Goal: Task Accomplishment & Management: Use online tool/utility

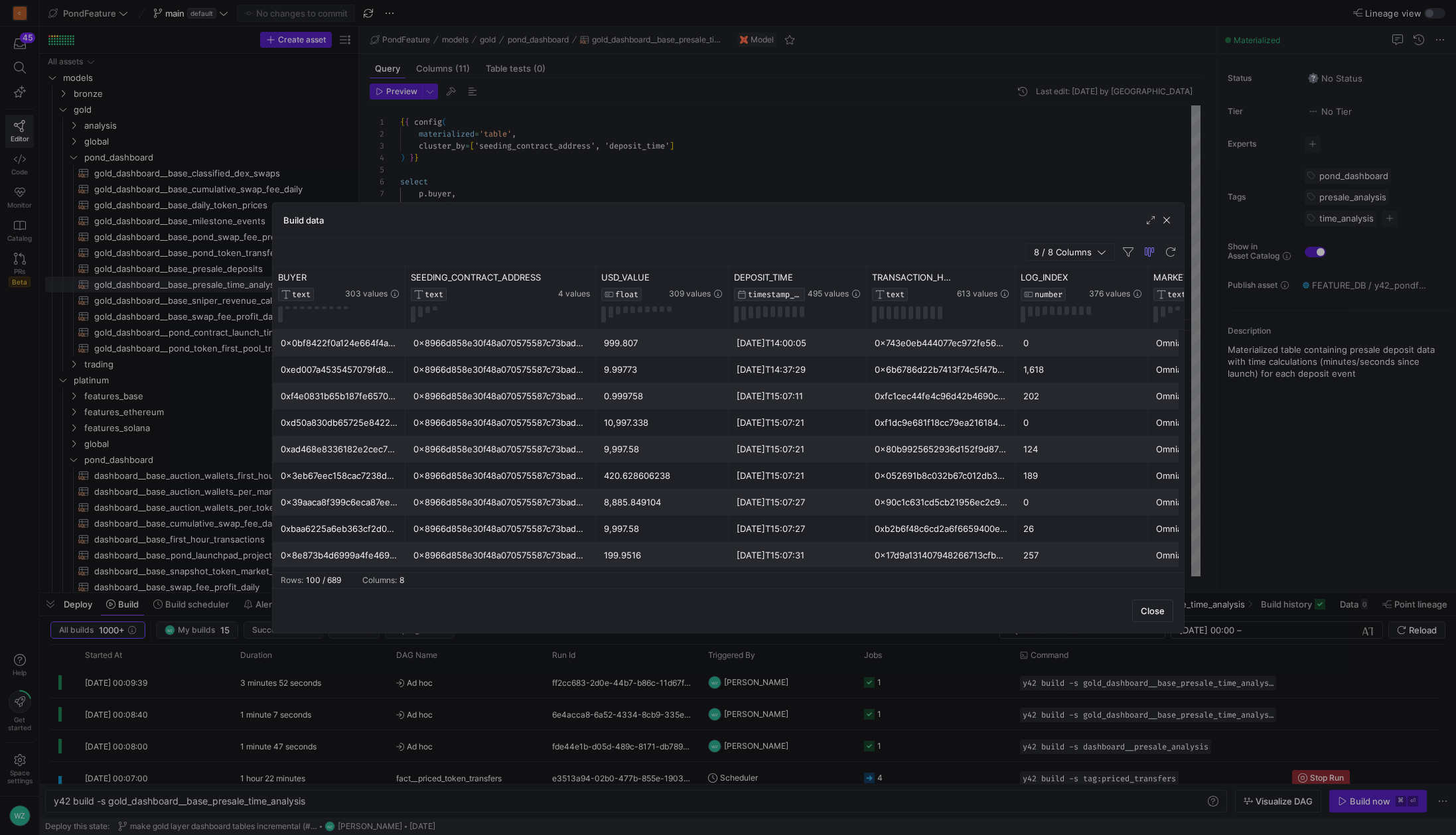
scroll to position [84, 95]
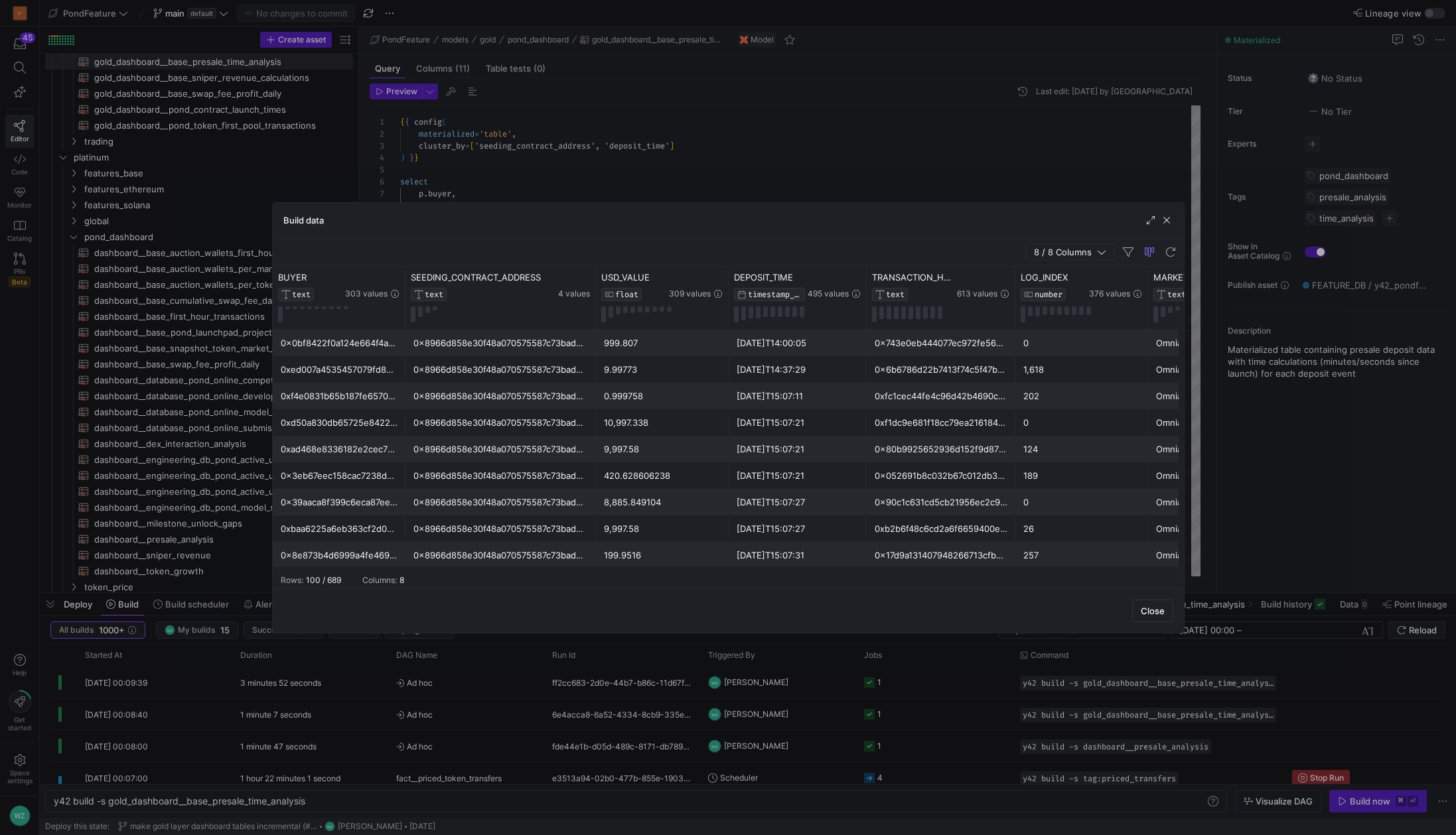
click at [742, 177] on div at bounding box center [728, 417] width 1456 height 835
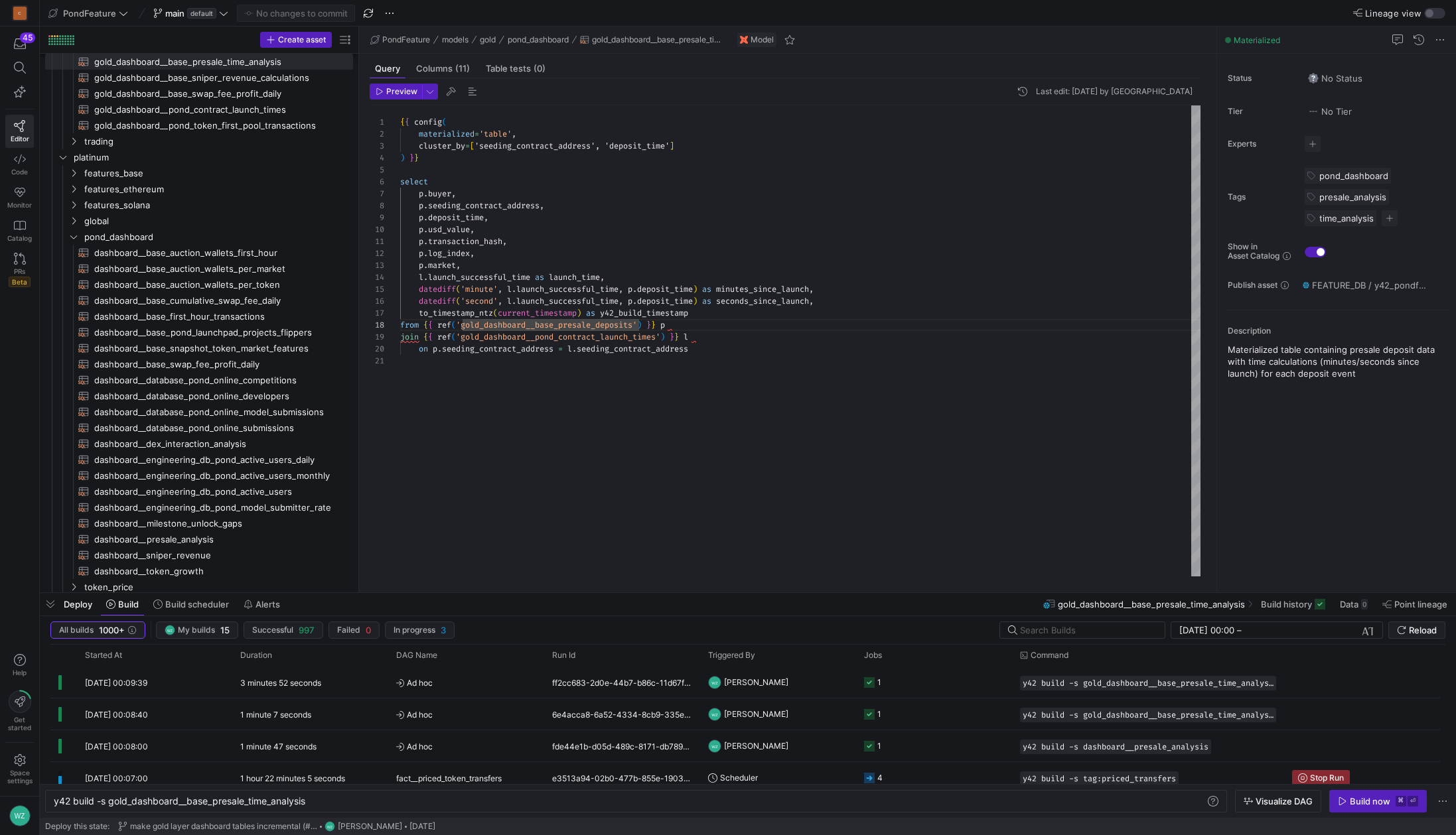
click at [811, 356] on div "{ { config ( materialized = 'table' , cluster_by = [ 'seeding_contract_address'…" at bounding box center [800, 341] width 800 height 471
click at [1348, 807] on span "Build now ⌘ ⏎" at bounding box center [1378, 801] width 80 height 10
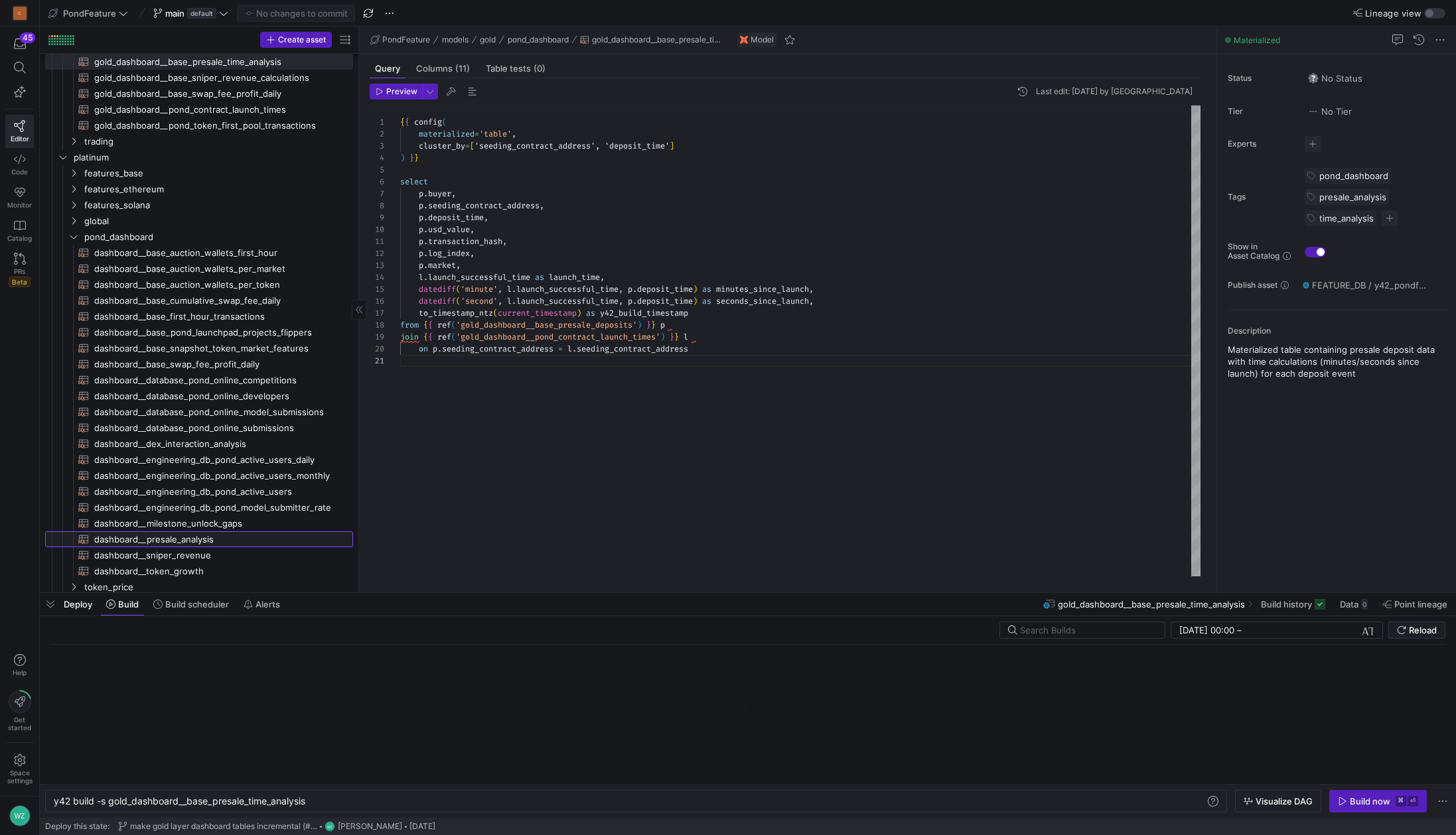
click at [217, 534] on span "dashboard__presale_analysis​​​​​​​​​​" at bounding box center [216, 540] width 243 height 15
type textarea "{{ config( materialized='view' ) }} with binned as ( -- first_minute select see…"
type textarea "y42 build -s dashboard__presale_analysis"
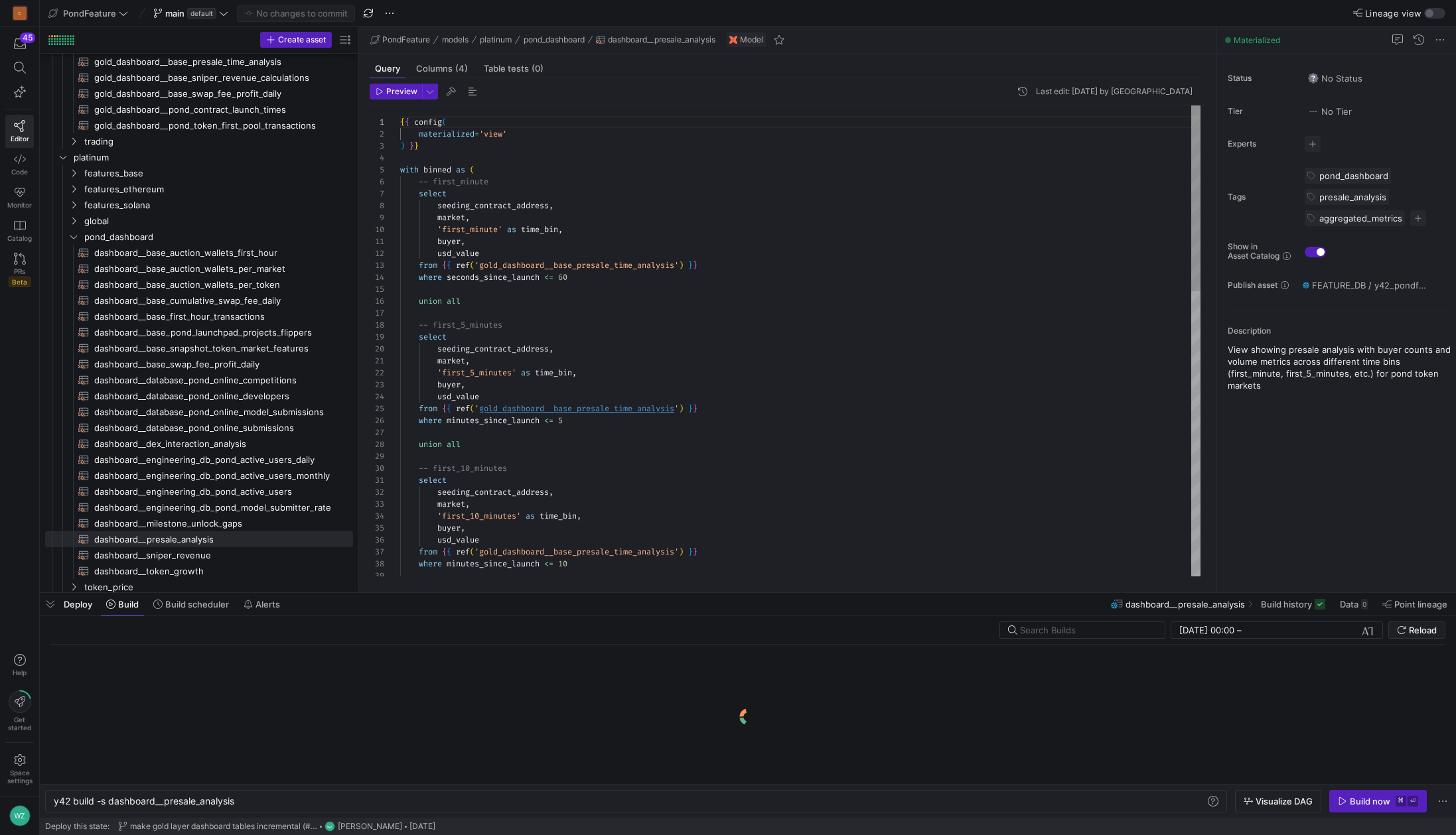
click at [625, 409] on div "{ { config ( materialized = 'view' ) } } with binned as ( -- first_minute selec…" at bounding box center [800, 702] width 800 height 1194
type textarea "{{ config( materialized='table', cluster_by=['seeding_contract_address', 'depos…"
type textarea "y42 build -s gold_dashboard__base_presale_time_analysis"
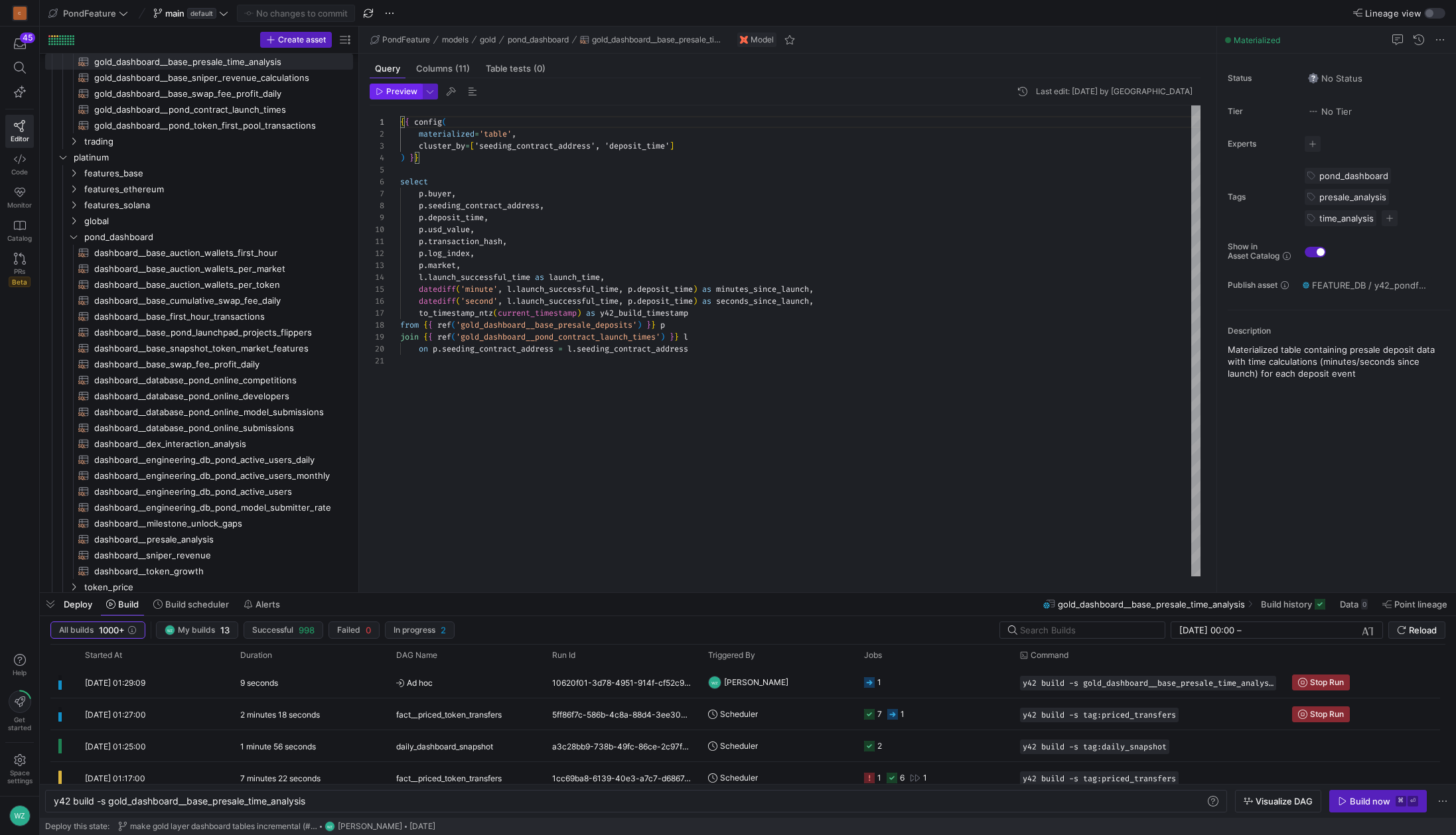
click at [401, 93] on span "Preview" at bounding box center [401, 92] width 31 height 9
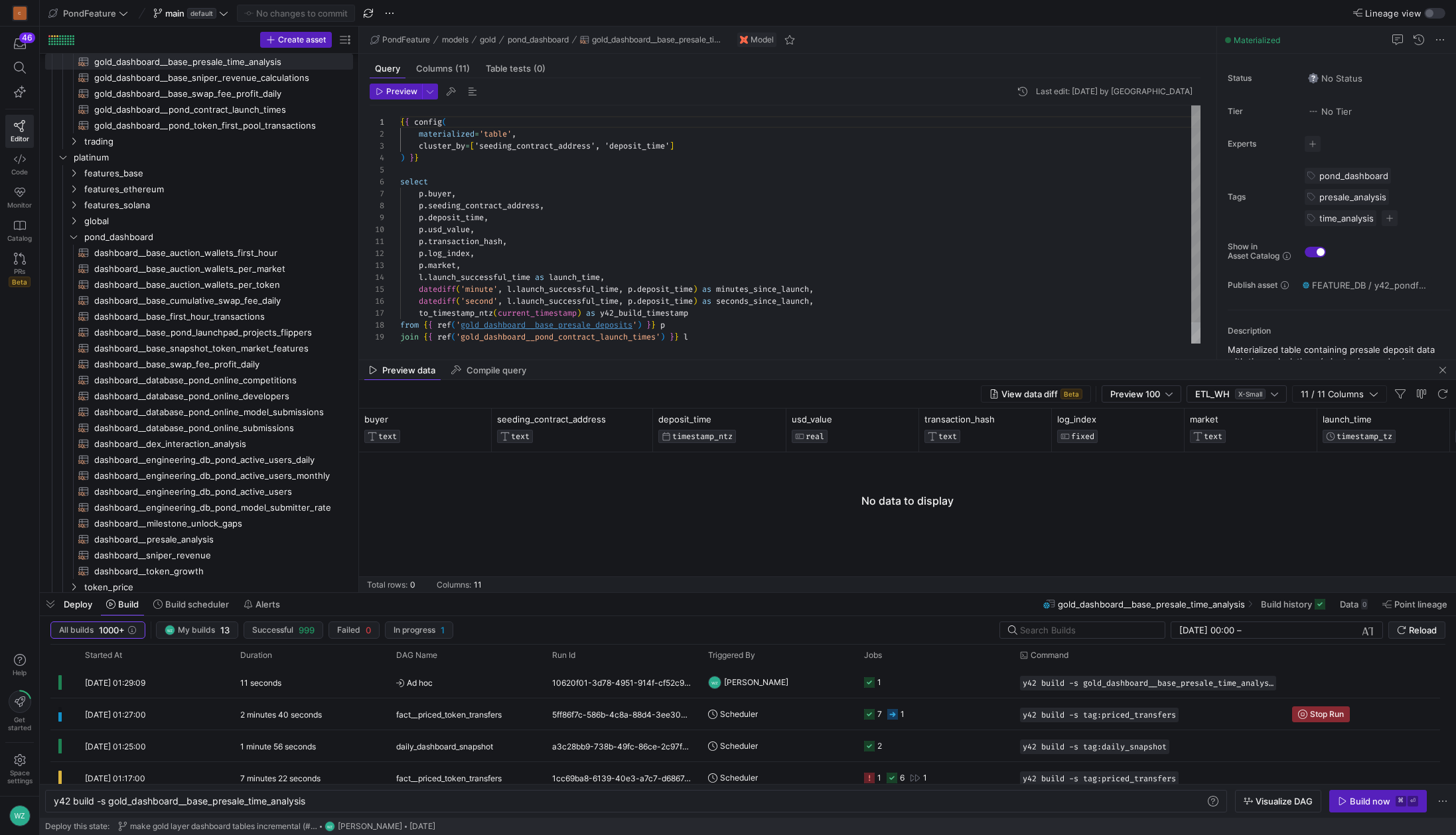
scroll to position [84, 153]
click at [554, 327] on div "{ { config ( materialized = 'table' , cluster_by = [ 'seeding_contract_address'…" at bounding box center [800, 236] width 800 height 261
click at [543, 328] on div at bounding box center [728, 417] width 1456 height 835
click at [543, 328] on div "{ { config ( materialized = 'table' , cluster_by = [ 'seeding_contract_address'…" at bounding box center [800, 236] width 800 height 261
type textarea "{{ config( materialized='incremental', incremental_strategy='merge', unique_key…"
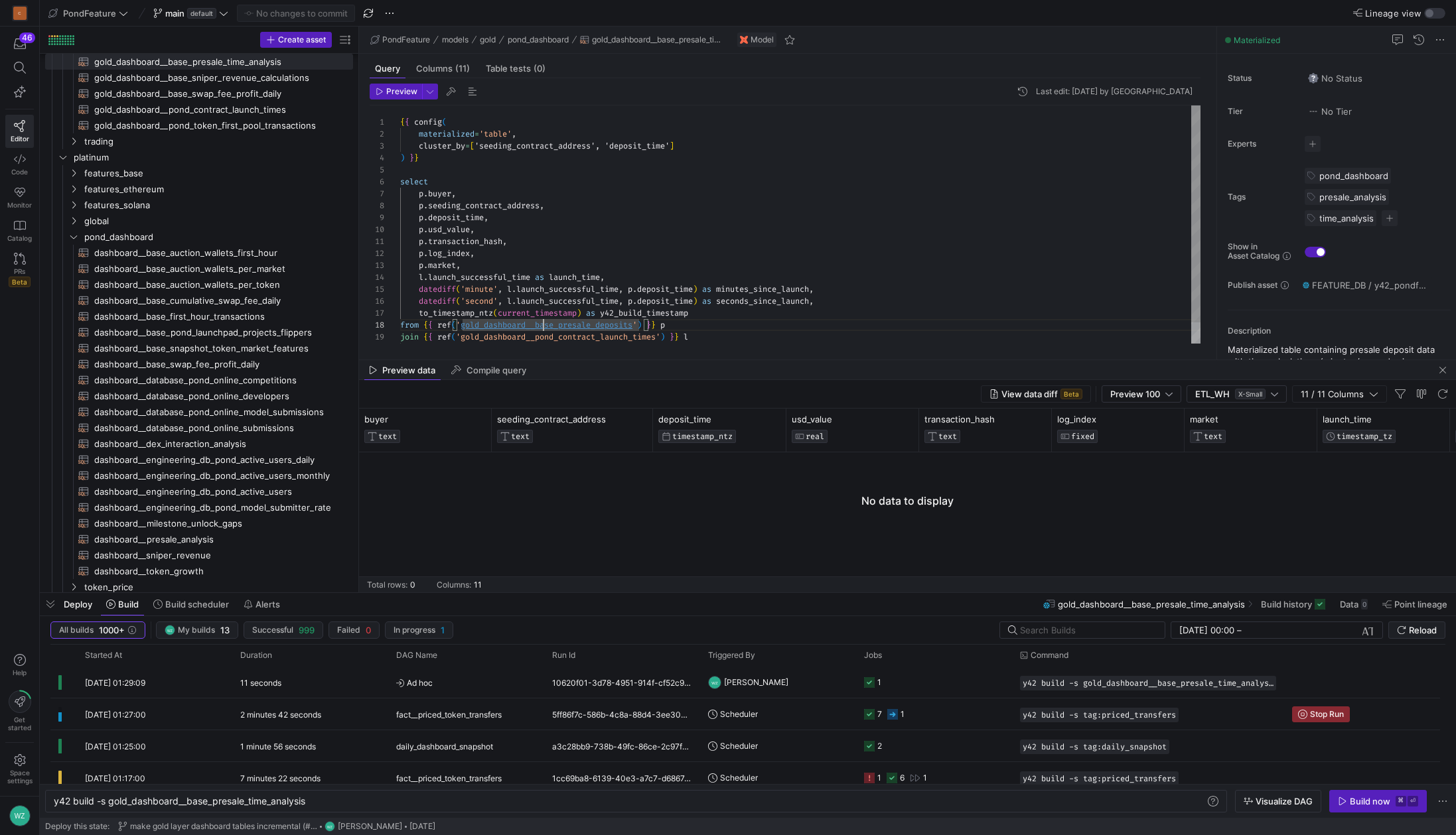
type textarea "y42 build -s gold_dashboard__base_presale_deposits"
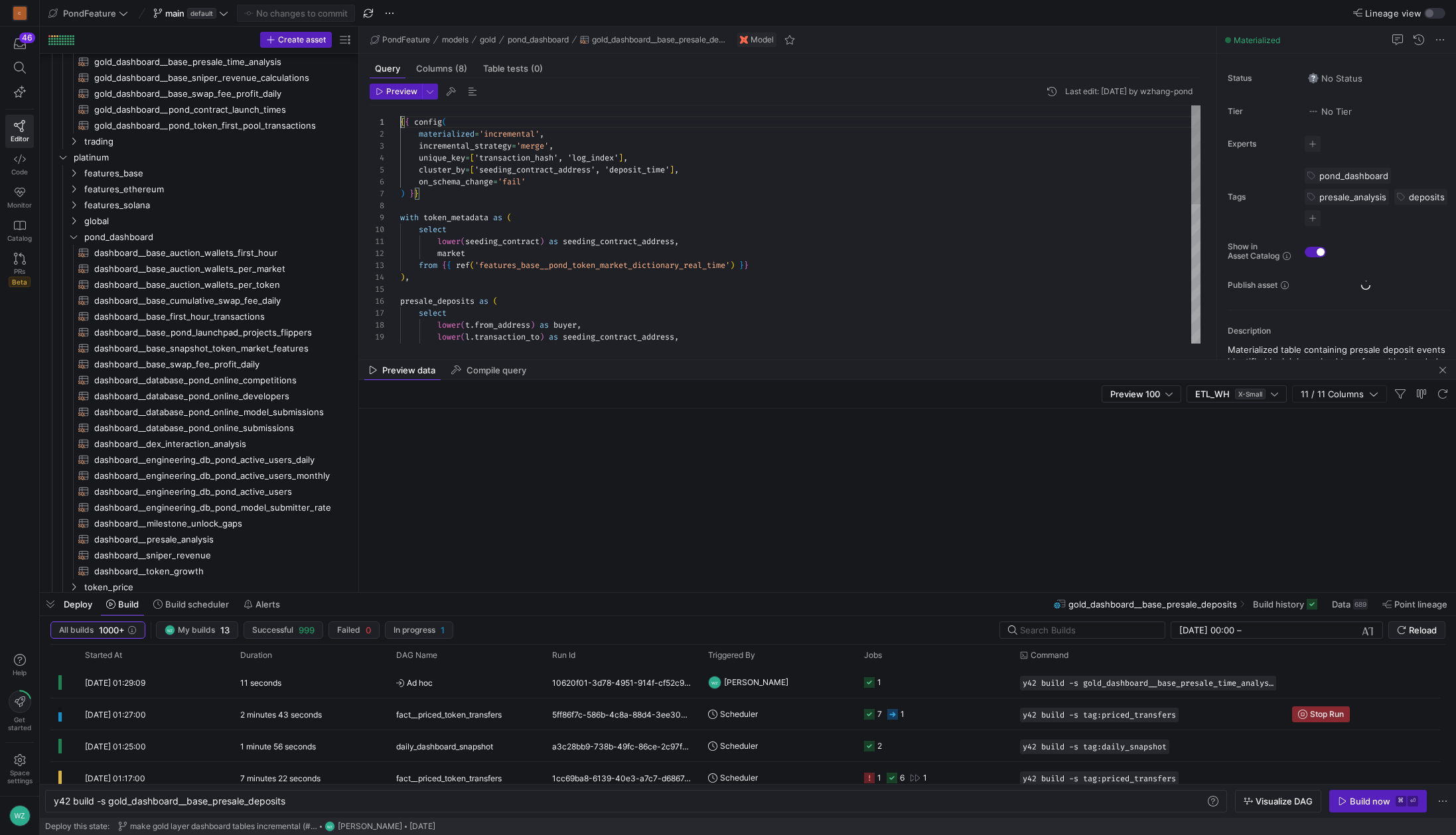
scroll to position [207, 0]
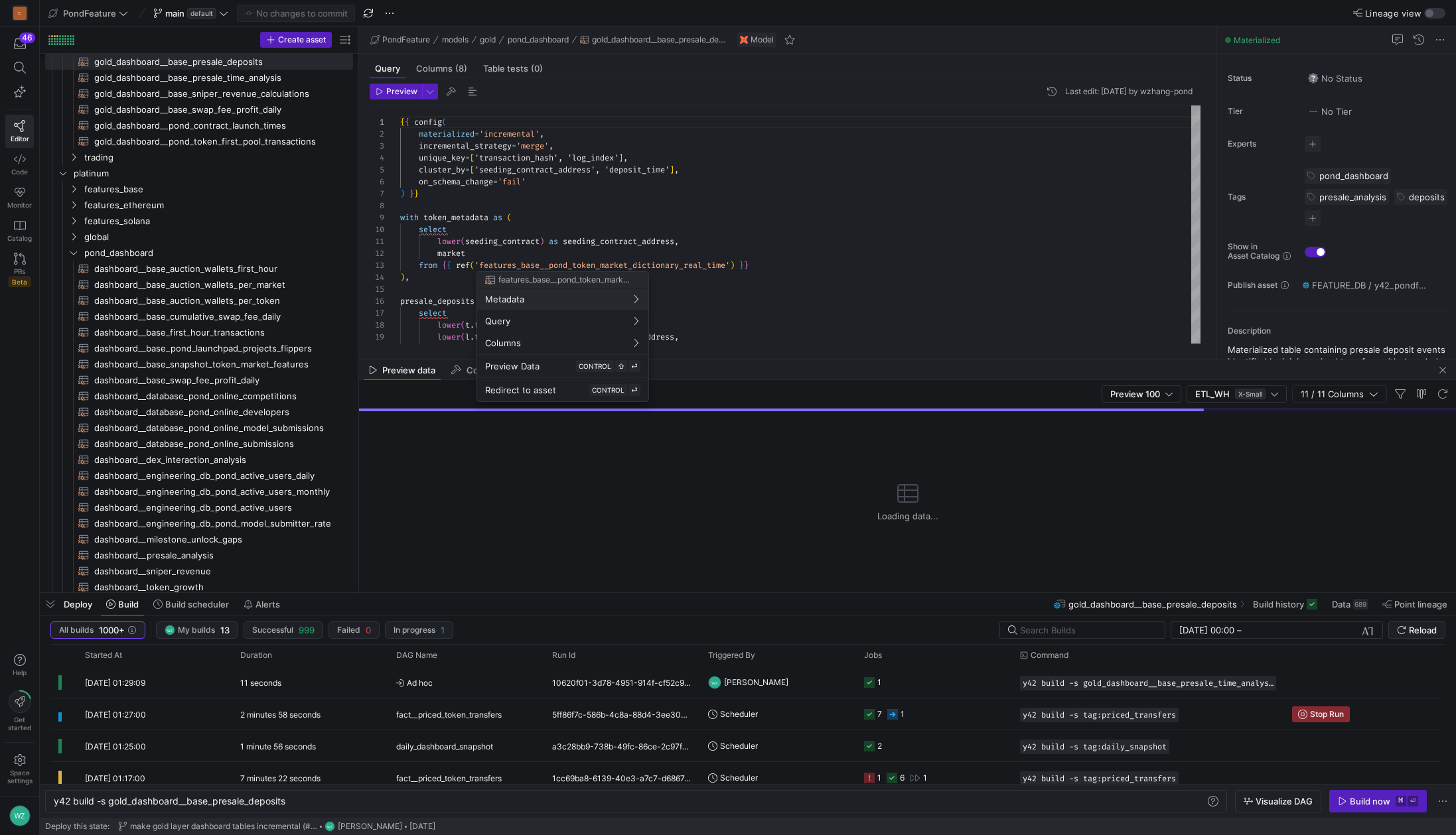
click at [1394, 806] on div at bounding box center [728, 417] width 1456 height 835
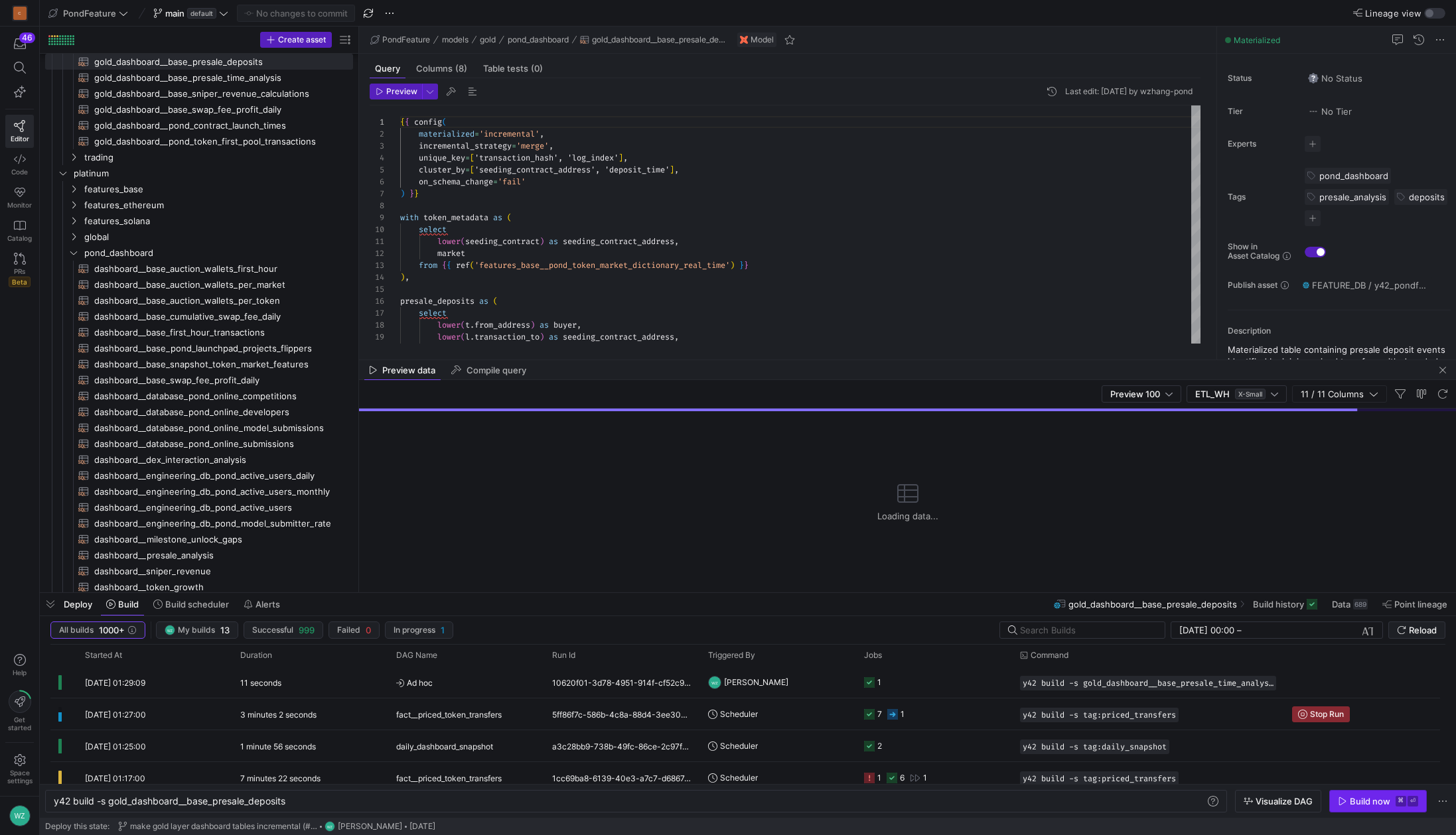
click at [1387, 806] on div "Build now" at bounding box center [1370, 801] width 41 height 10
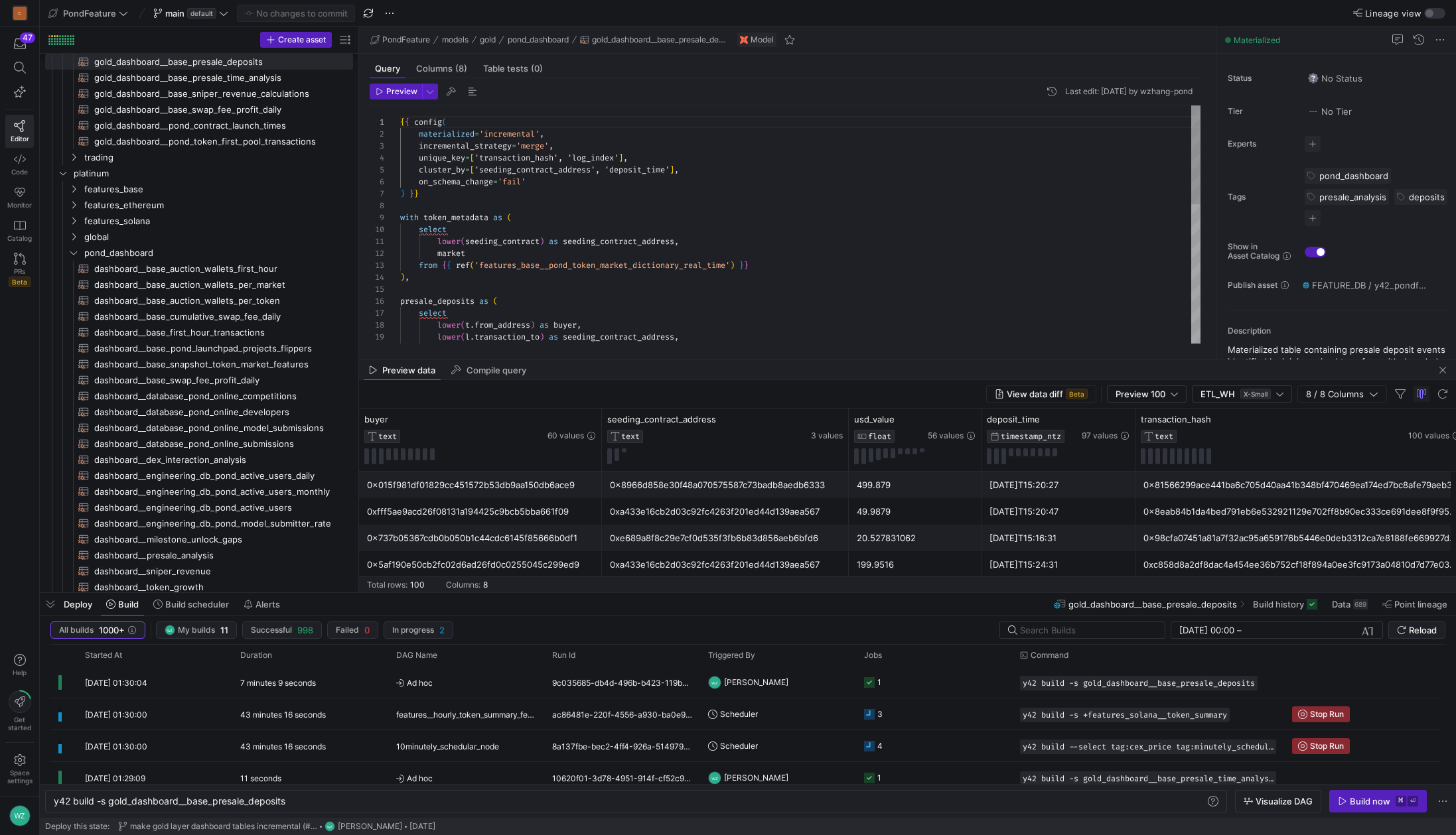
click at [928, 209] on div "{ { config ( materialized = 'incremental' , incremental_strategy = 'merge' , un…" at bounding box center [800, 392] width 800 height 572
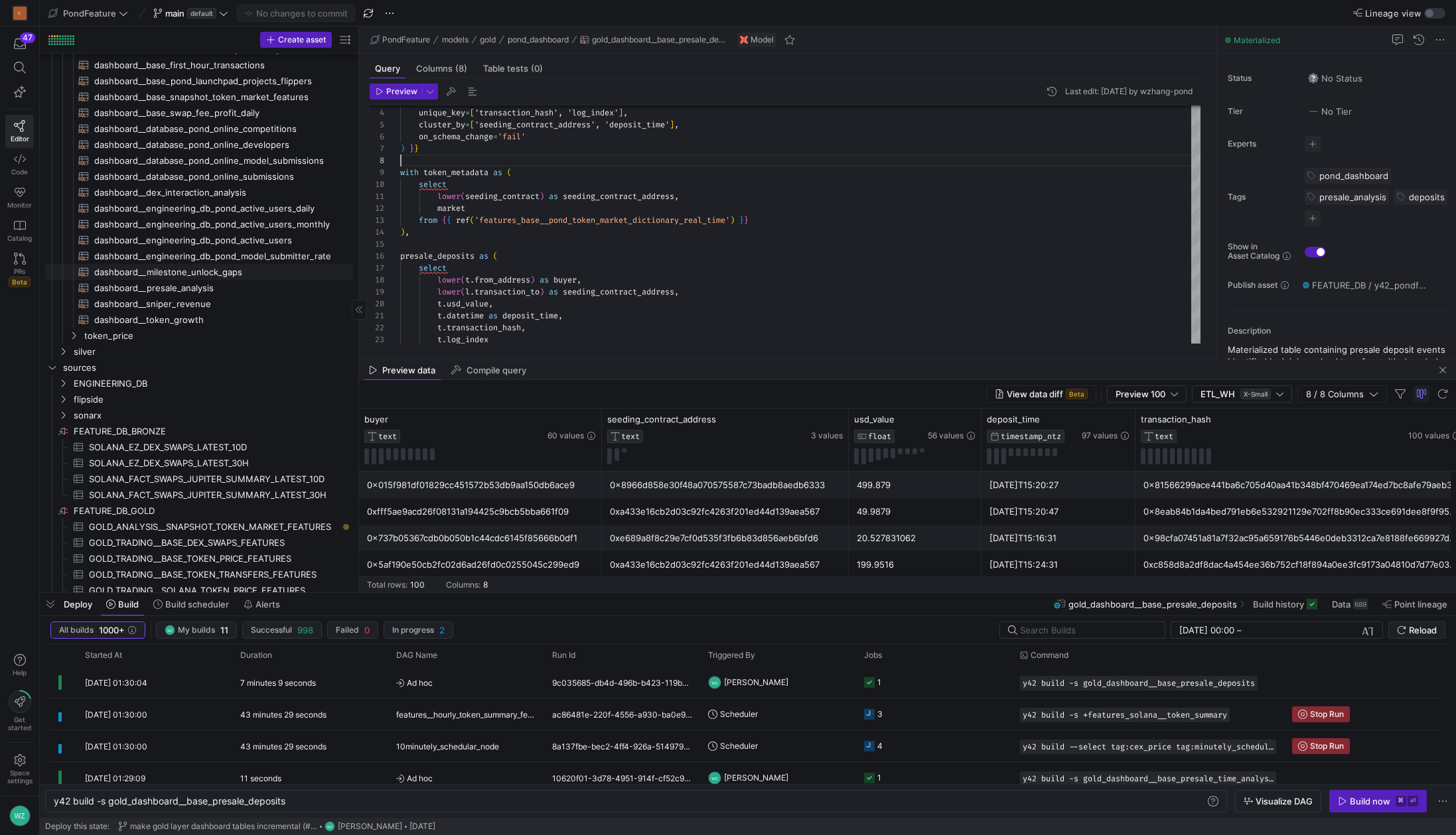
scroll to position [505, 0]
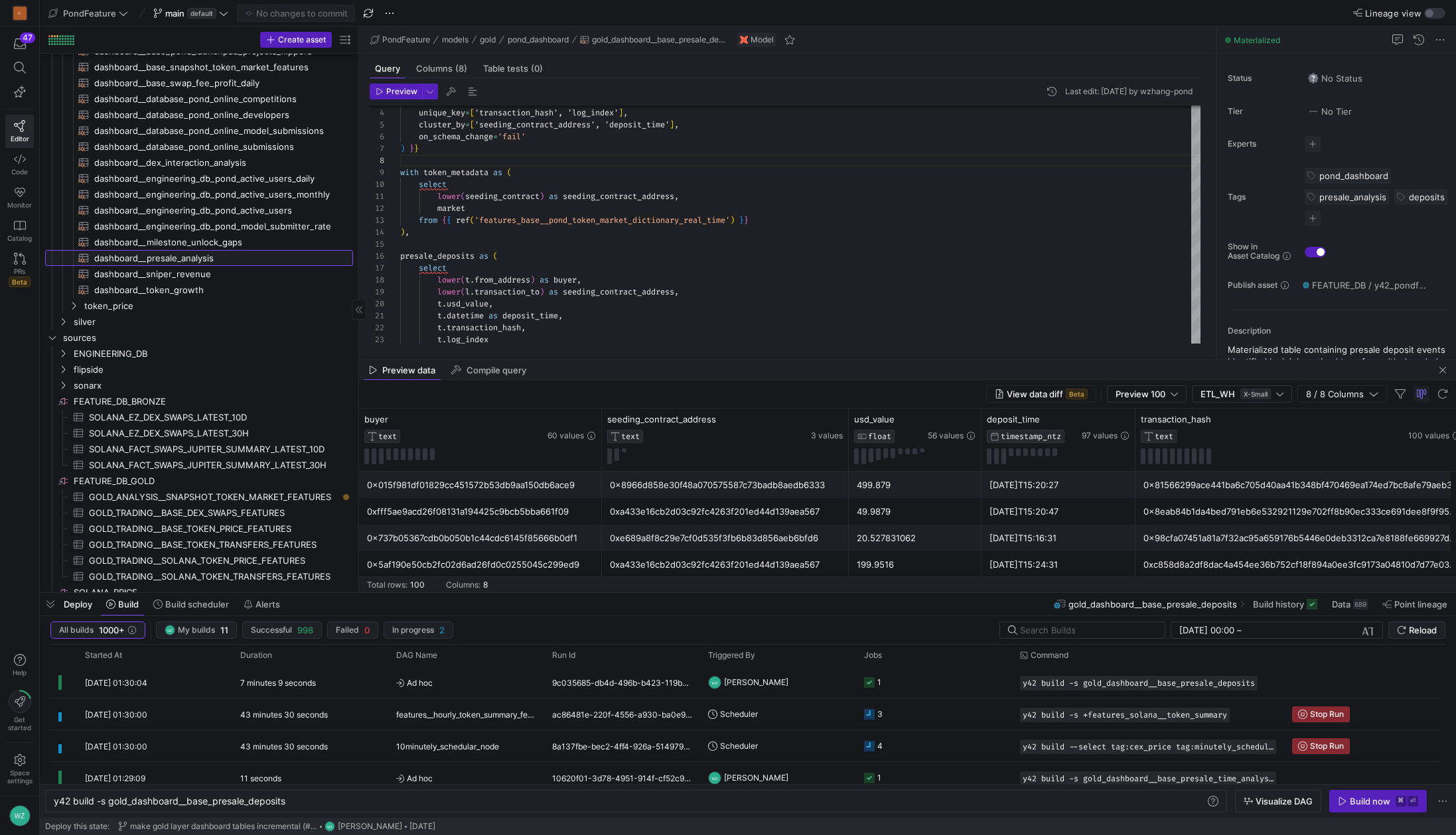
click at [241, 263] on span "dashboard__presale_analysis​​​​​​​​​​" at bounding box center [216, 259] width 243 height 15
type textarea "{{ config( materialized='view' ) }} with binned as ( -- first_minute select see…"
type textarea "y42 build -s dashboard__presale_analysis"
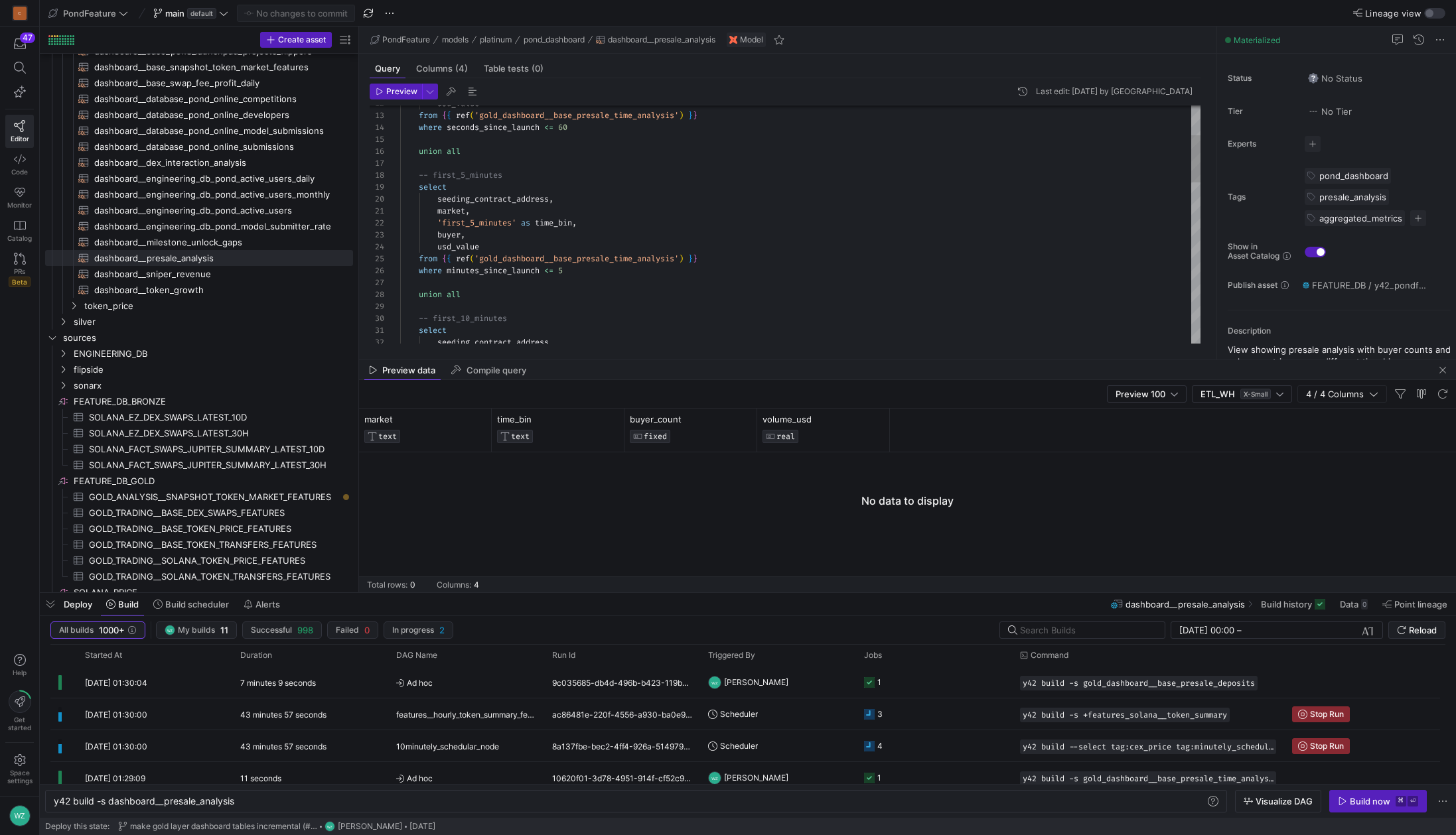
click at [701, 298] on div "usd_value from { { ref ( 'gold_dashboard__base_presale_time_analysis' ) } } whe…" at bounding box center [800, 552] width 800 height 1194
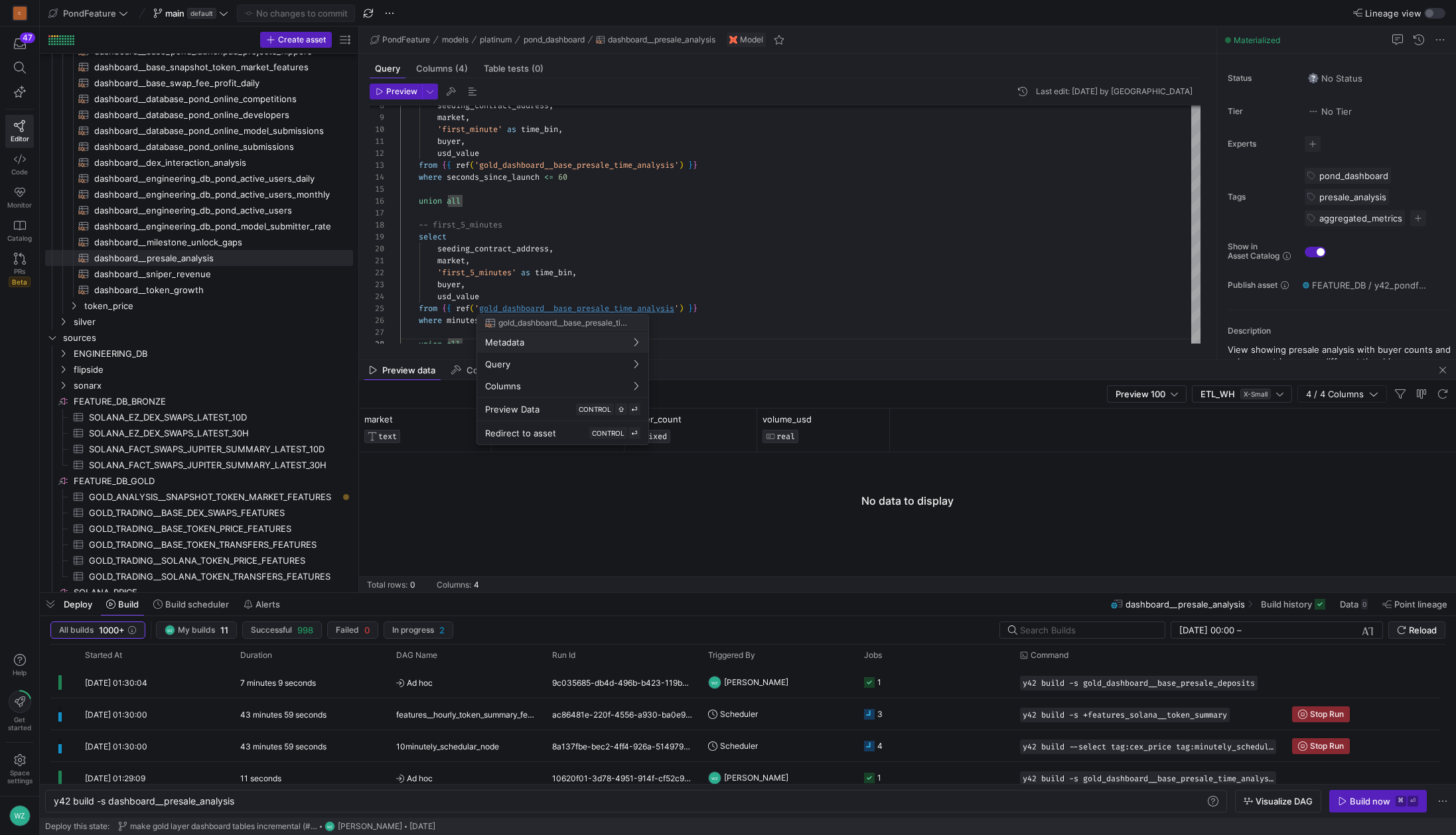
click at [630, 310] on div at bounding box center [728, 417] width 1456 height 835
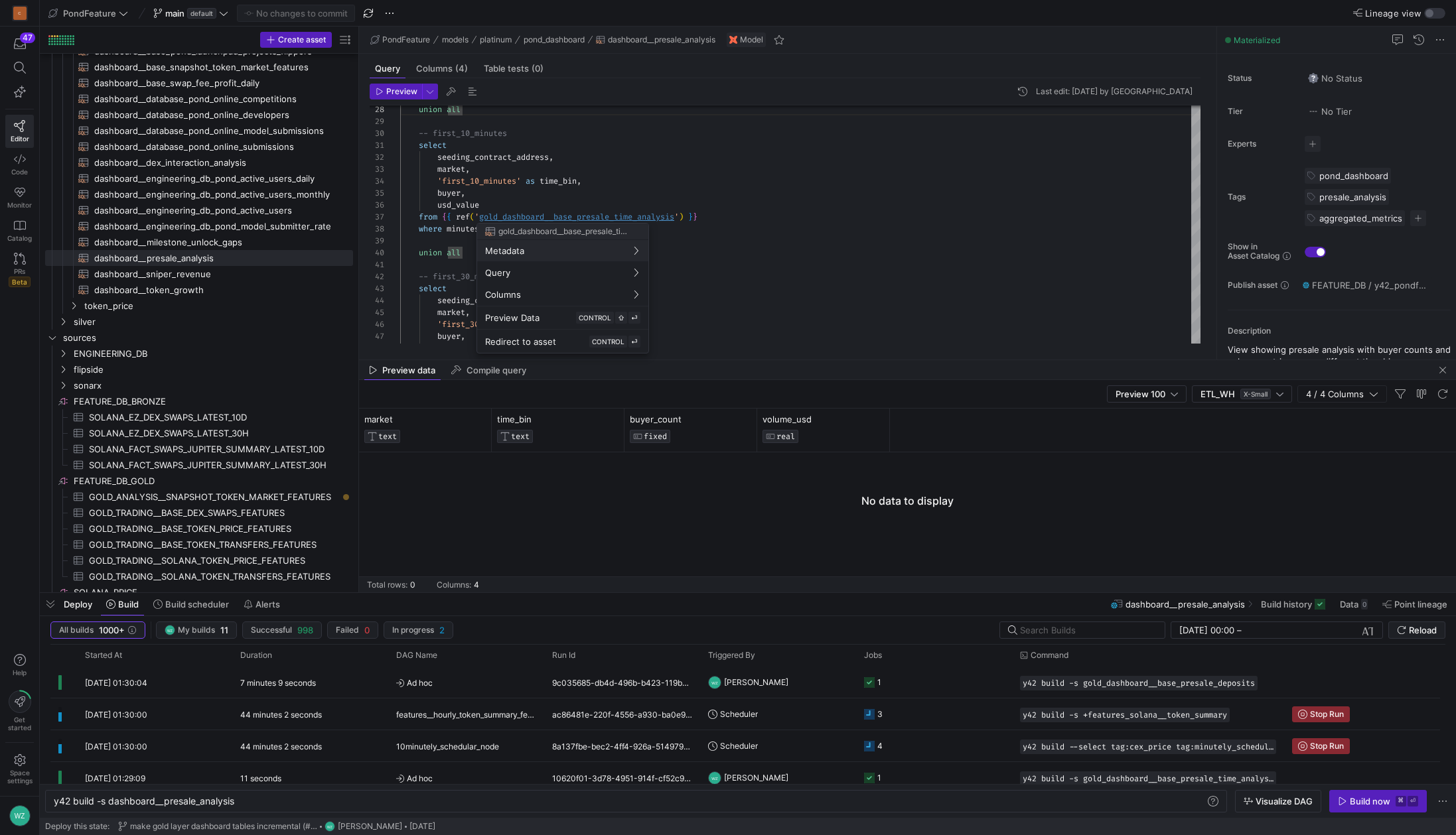
click at [636, 217] on div at bounding box center [728, 417] width 1456 height 835
click at [610, 214] on div "union all -- first_10_minutes select seeding_contract_address , market , 'first…" at bounding box center [800, 367] width 800 height 1194
type textarea "{{ config( materialized='table', cluster_by=['seeding_contract_address', 'depos…"
type textarea "y42 build -s gold_dashboard__base_presale_time_analysis"
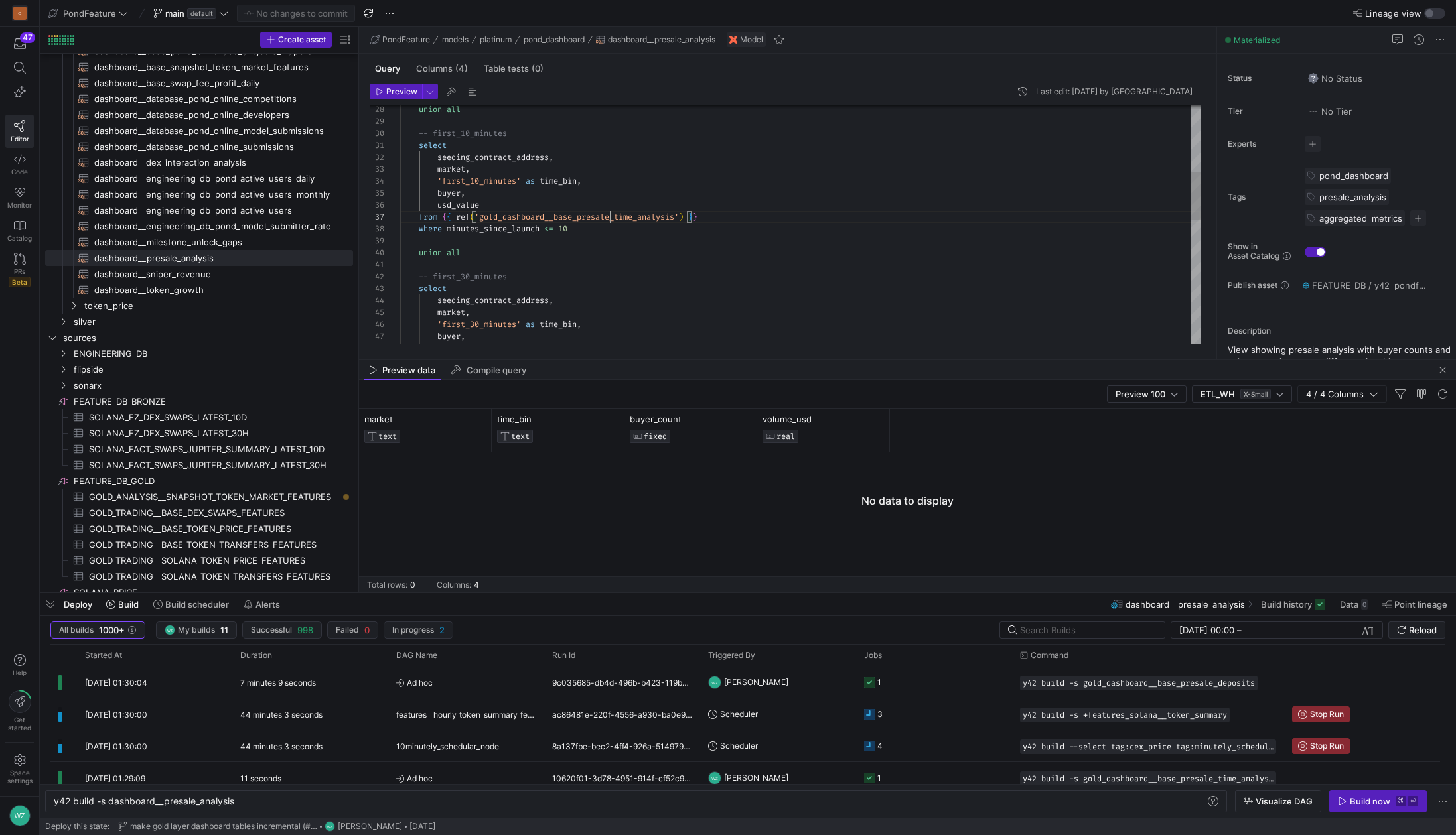
scroll to position [223, 0]
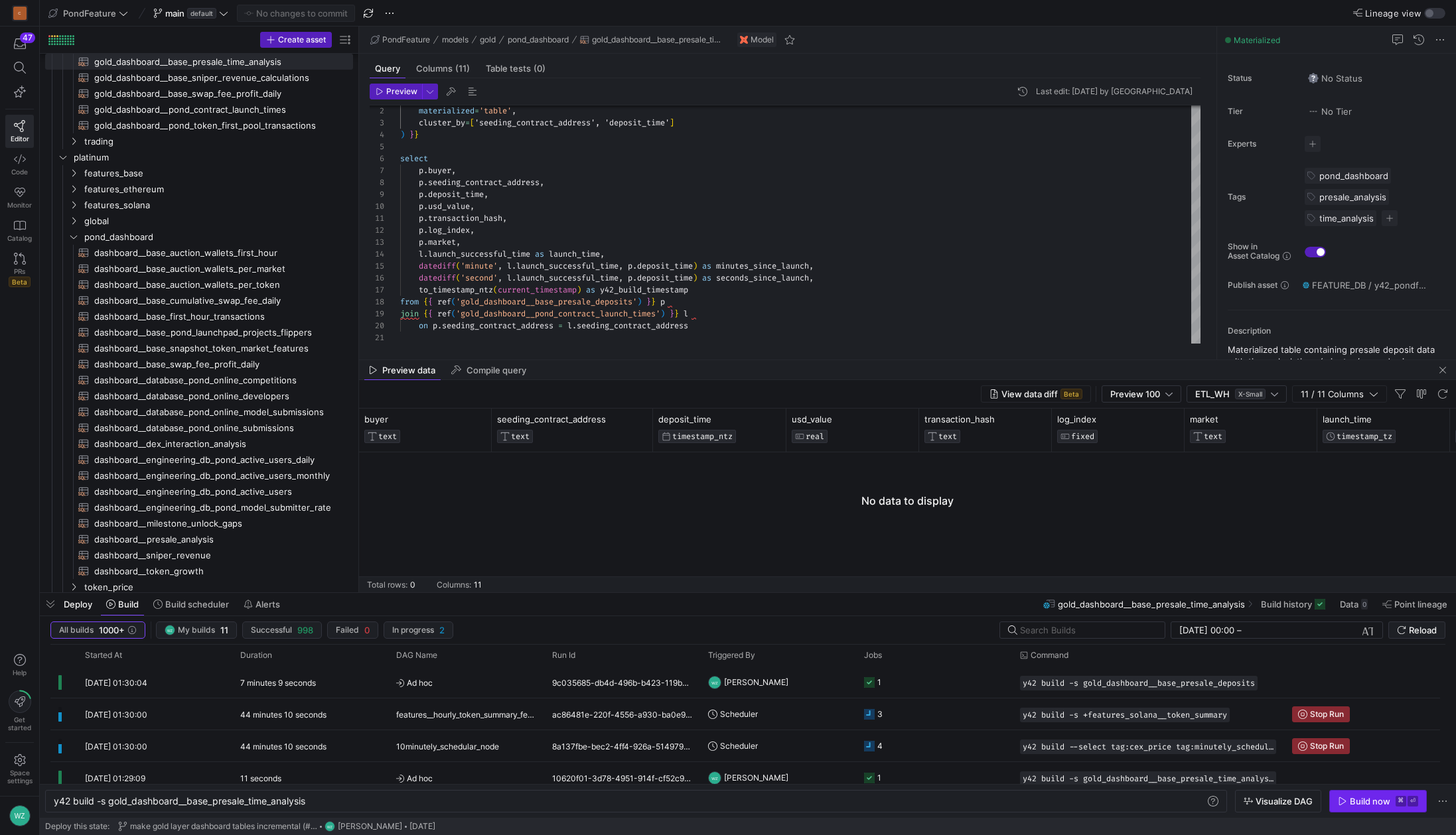
click at [1394, 799] on span "Build now ⌘ ⏎" at bounding box center [1378, 801] width 80 height 10
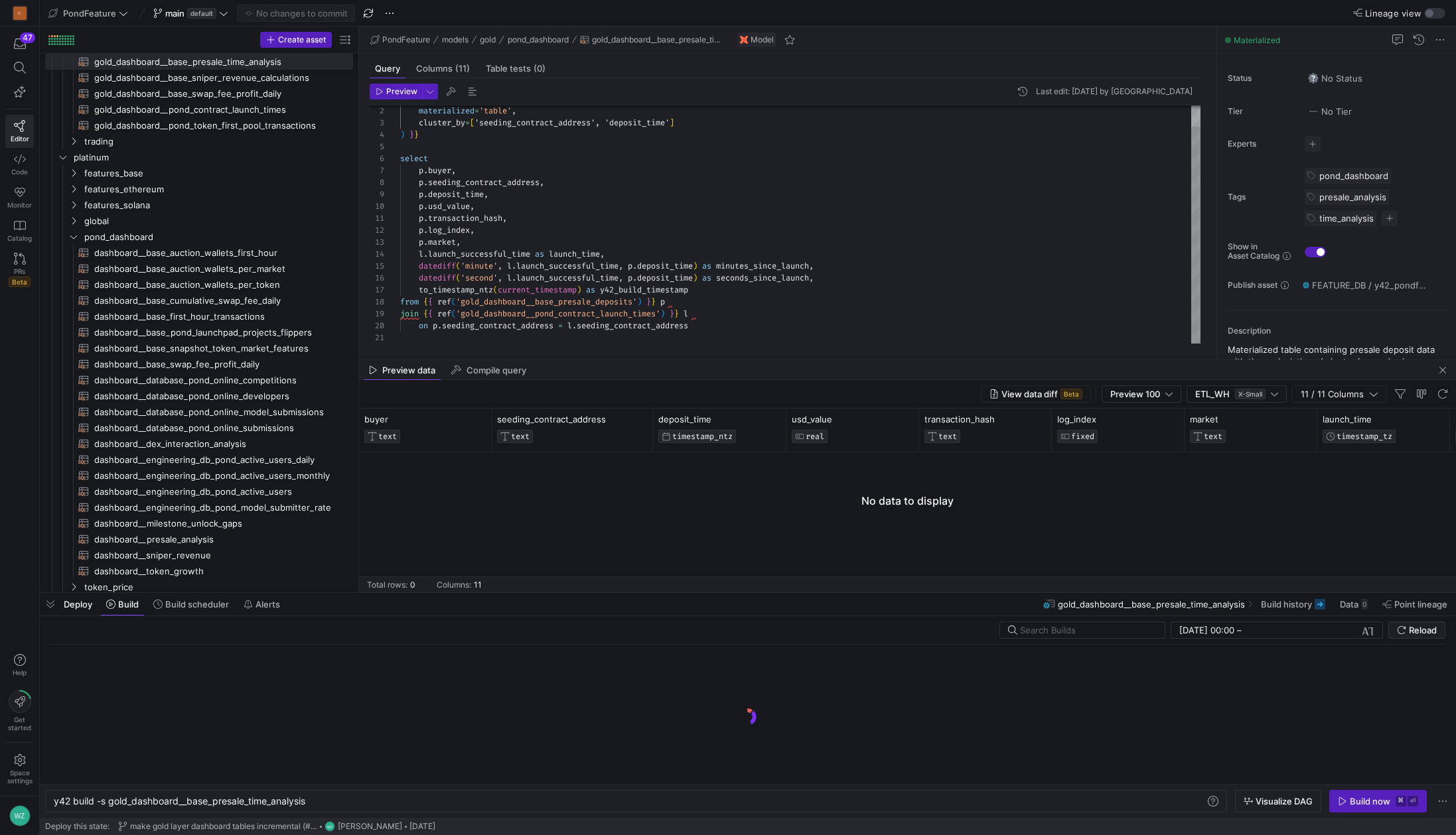
scroll to position [0, 0]
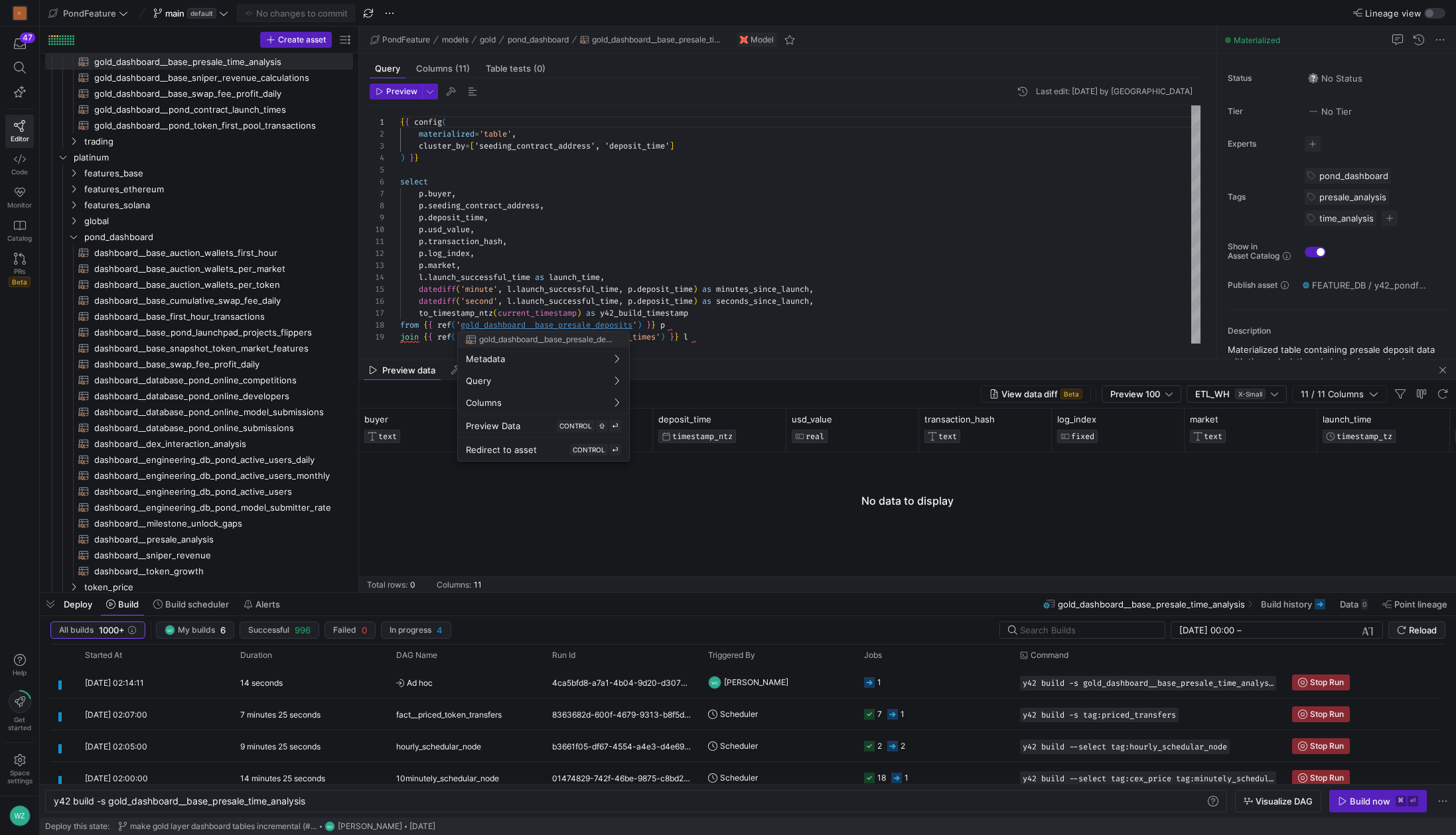
click at [532, 324] on div at bounding box center [728, 417] width 1456 height 835
click at [518, 324] on div "materialized = 'table' , cluster_by = [ 'seeding_contract_address', 'deposit_ti…" at bounding box center [800, 236] width 800 height 261
type textarea "{{ config( materialized='incremental', incremental_strategy='merge', unique_key…"
type textarea "y42 build -s gold_dashboard__base_presale_deposits"
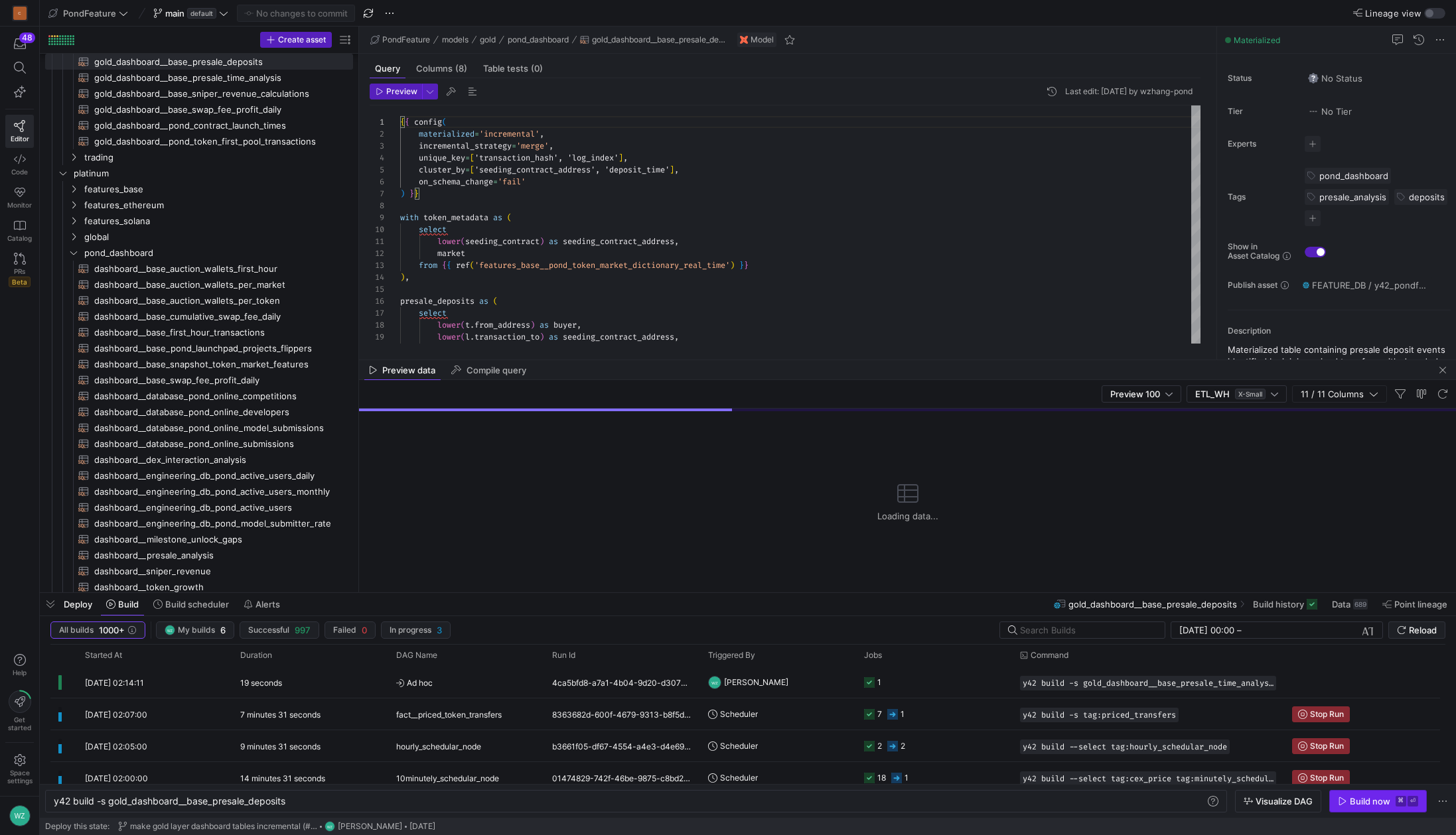
click at [1382, 797] on div "Build now" at bounding box center [1370, 801] width 41 height 10
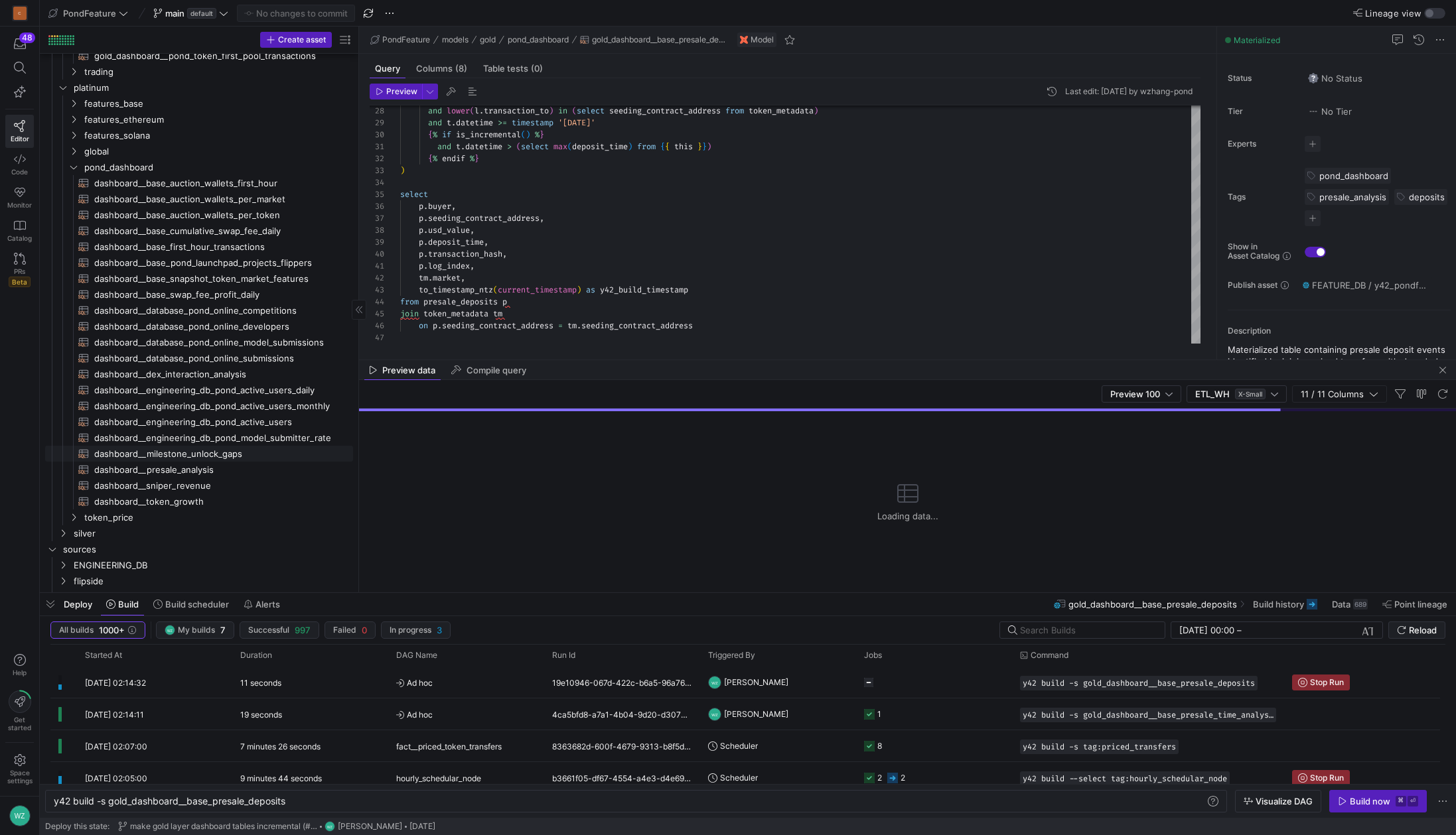
scroll to position [298, 0]
click at [216, 481] on span "dashboard__sniper_revenue​​​​​​​​​​" at bounding box center [216, 480] width 243 height 15
type textarea "{{ config( materialized='view' ) }} select sniper, token_address, market, max(s…"
type textarea "y42 build -s dashboard__sniper_revenue"
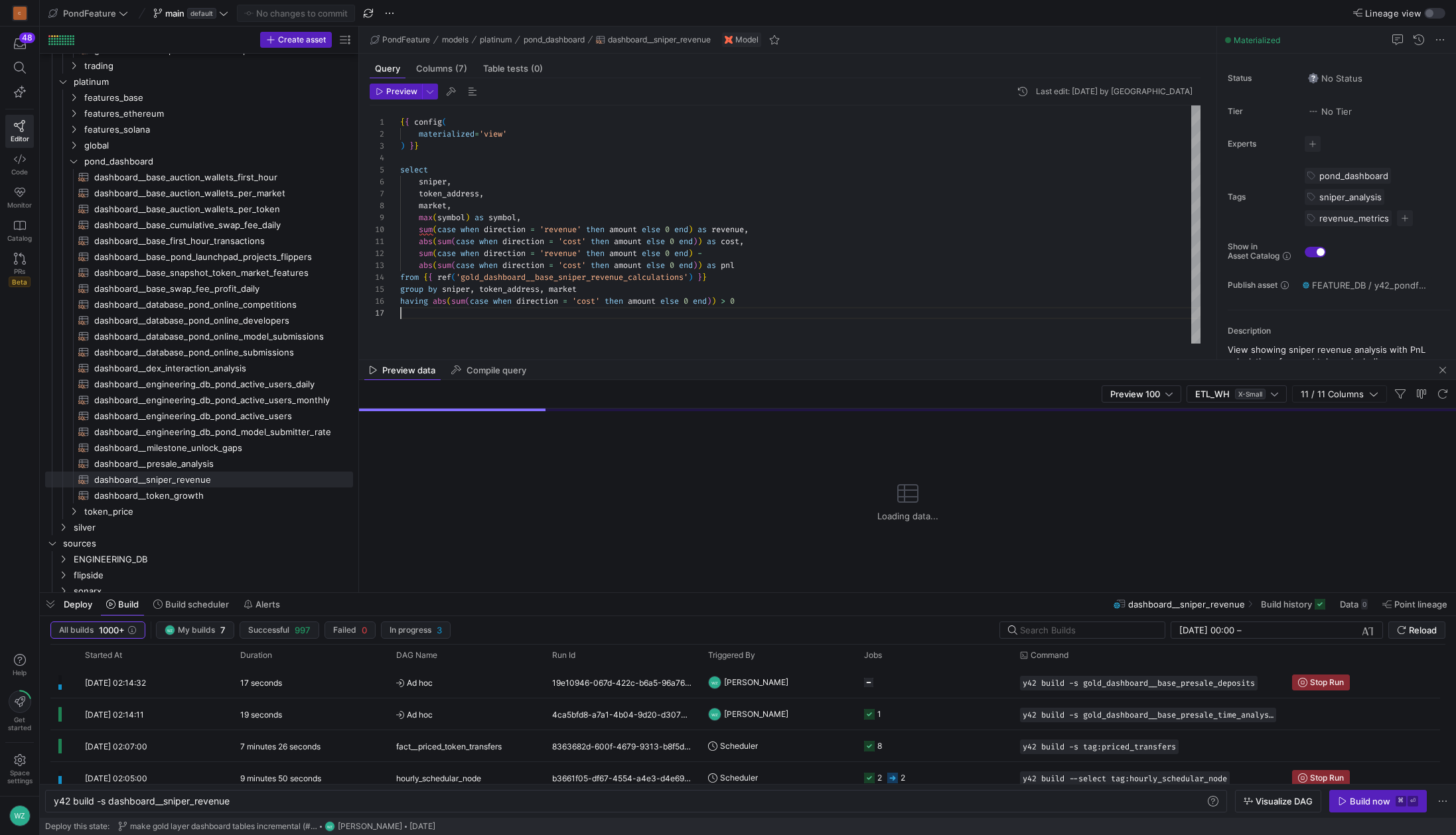
click at [686, 343] on div "{ { config ( materialized = 'view' ) } } select sniper , token_address , market…" at bounding box center [800, 225] width 800 height 238
click at [1393, 807] on span "button" at bounding box center [1378, 801] width 96 height 22
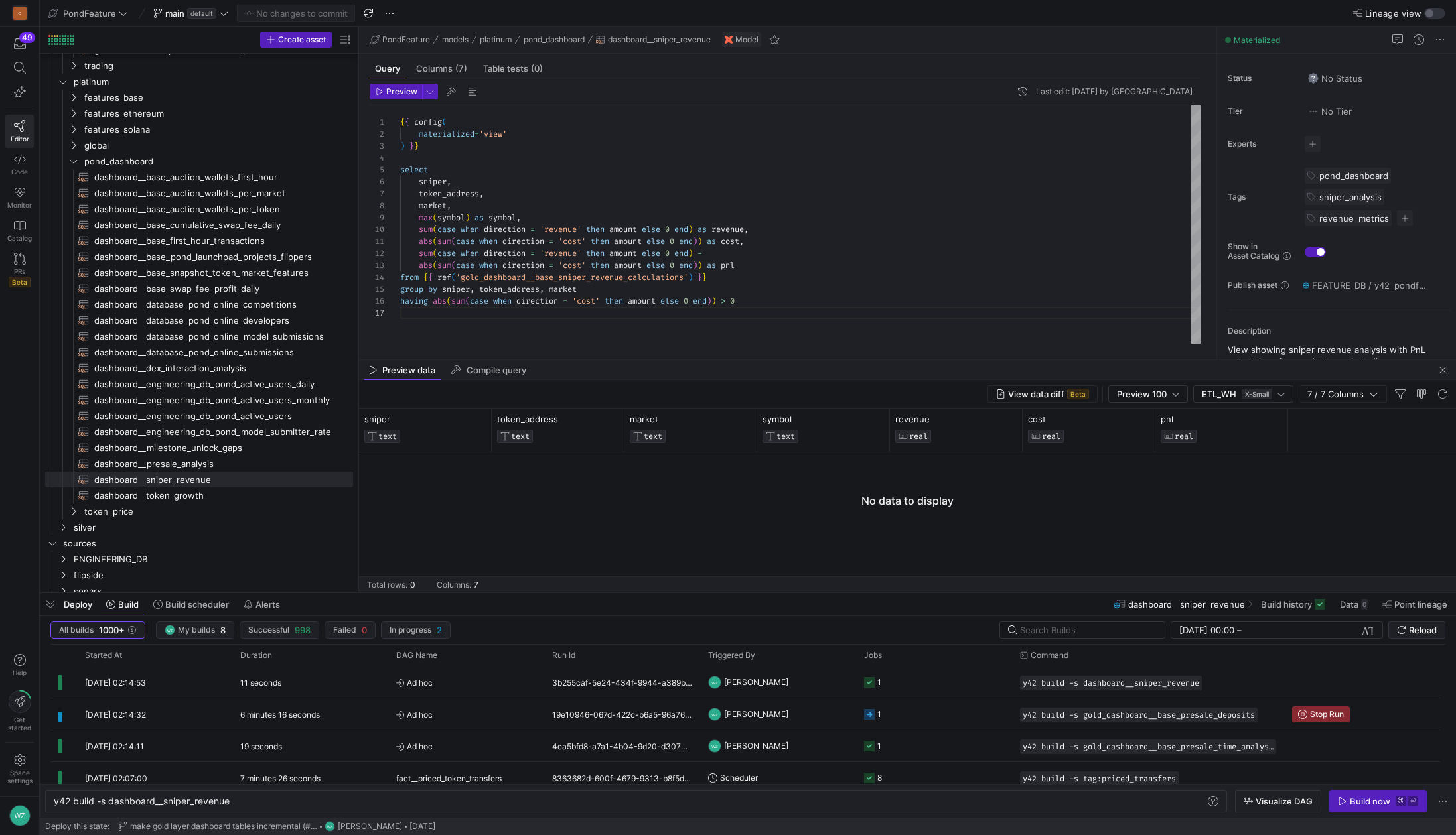
click at [937, 303] on div "{ { config ( materialized = 'view' ) } } select sniper , token_address , market…" at bounding box center [800, 225] width 800 height 238
click at [510, 282] on div "{ { config ( materialized = 'view' ) } } select sniper , token_address , market…" at bounding box center [800, 225] width 800 height 238
type textarea "{{ config( materialized='table', cluster_by=['sniper', 'token_address'] ) }} wi…"
type textarea "y42 build -s gold_dashboard__base_sniper_revenue_calculations"
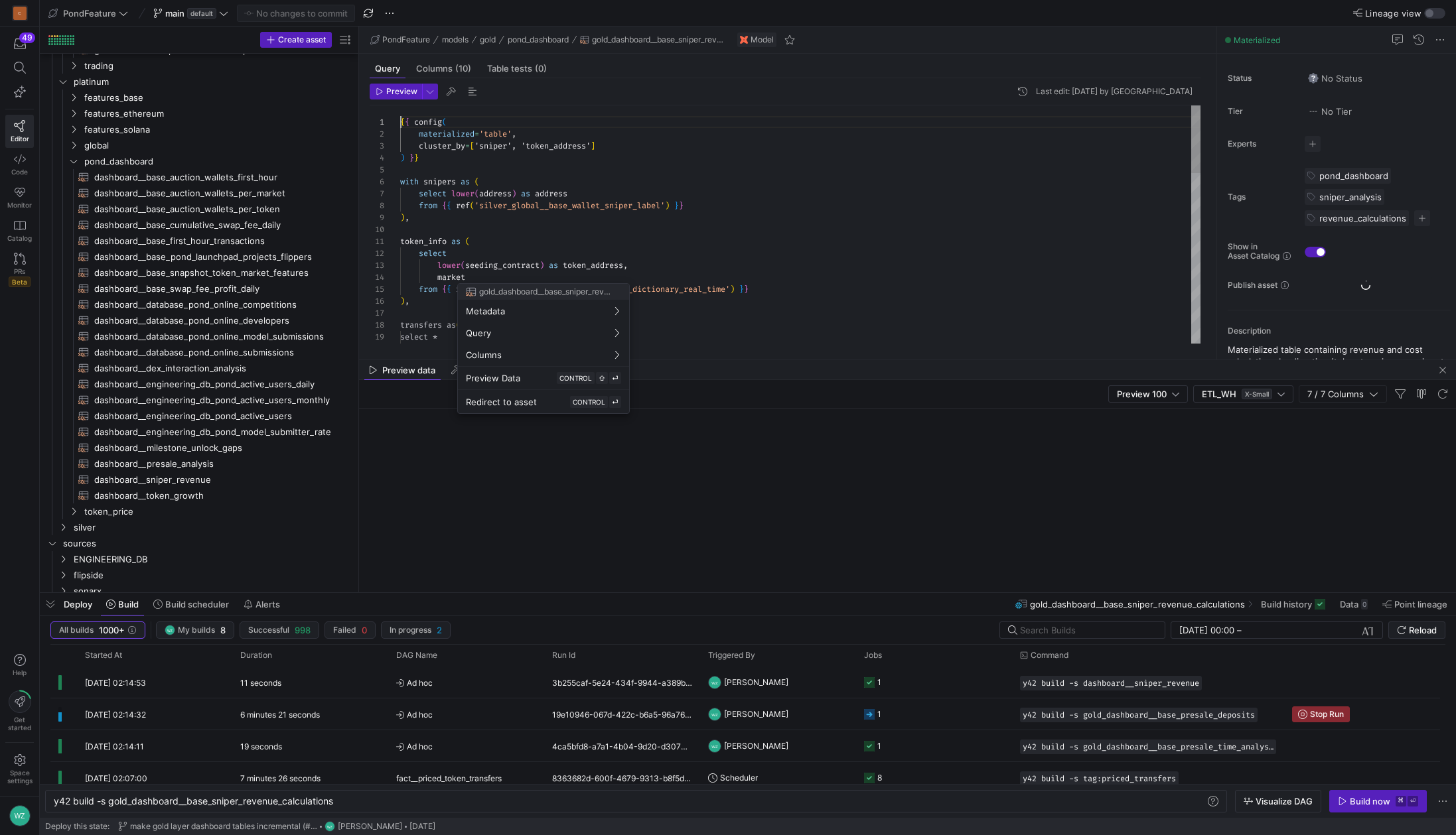
click at [510, 282] on div at bounding box center [728, 417] width 1456 height 835
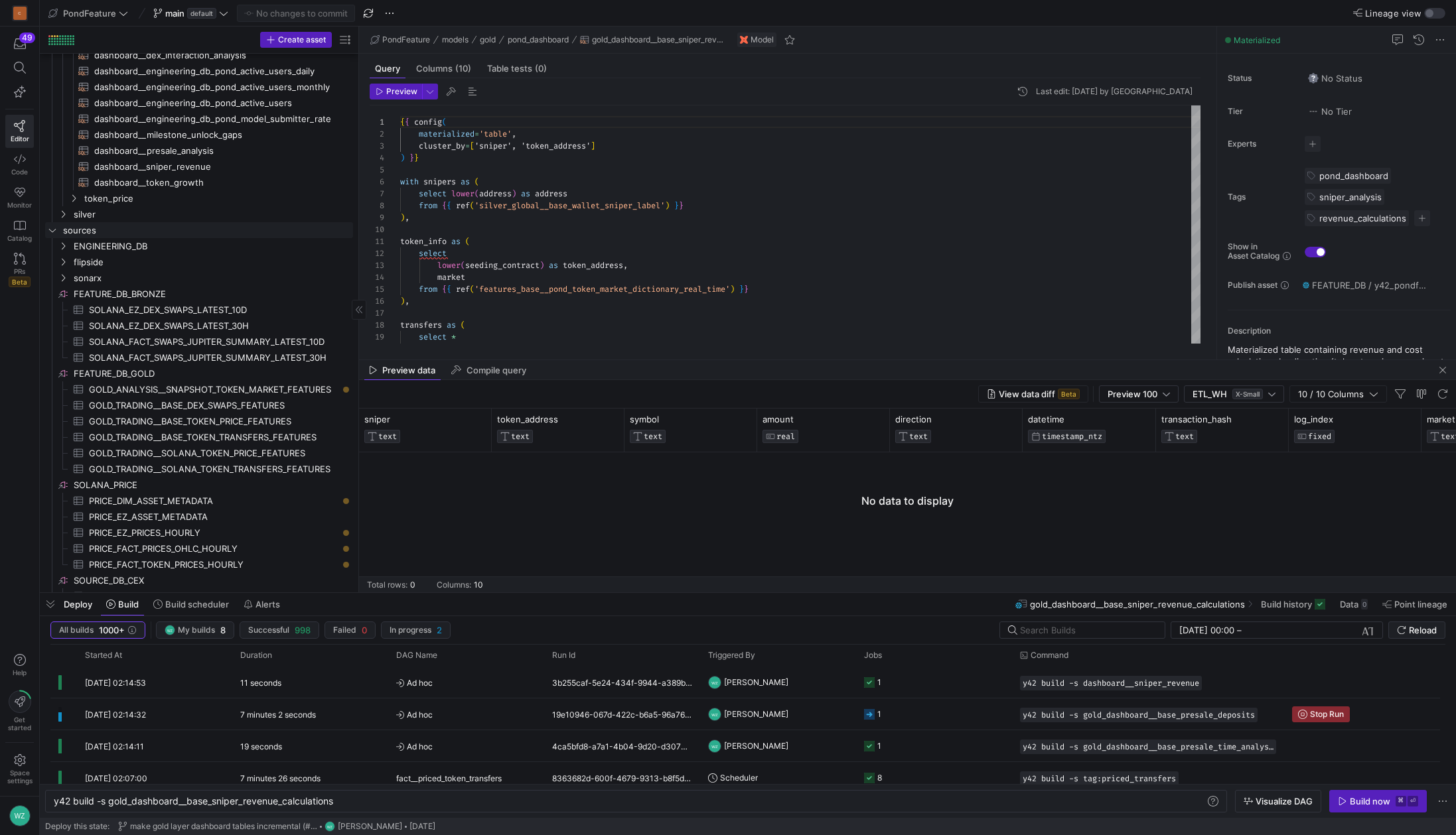
scroll to position [575, 0]
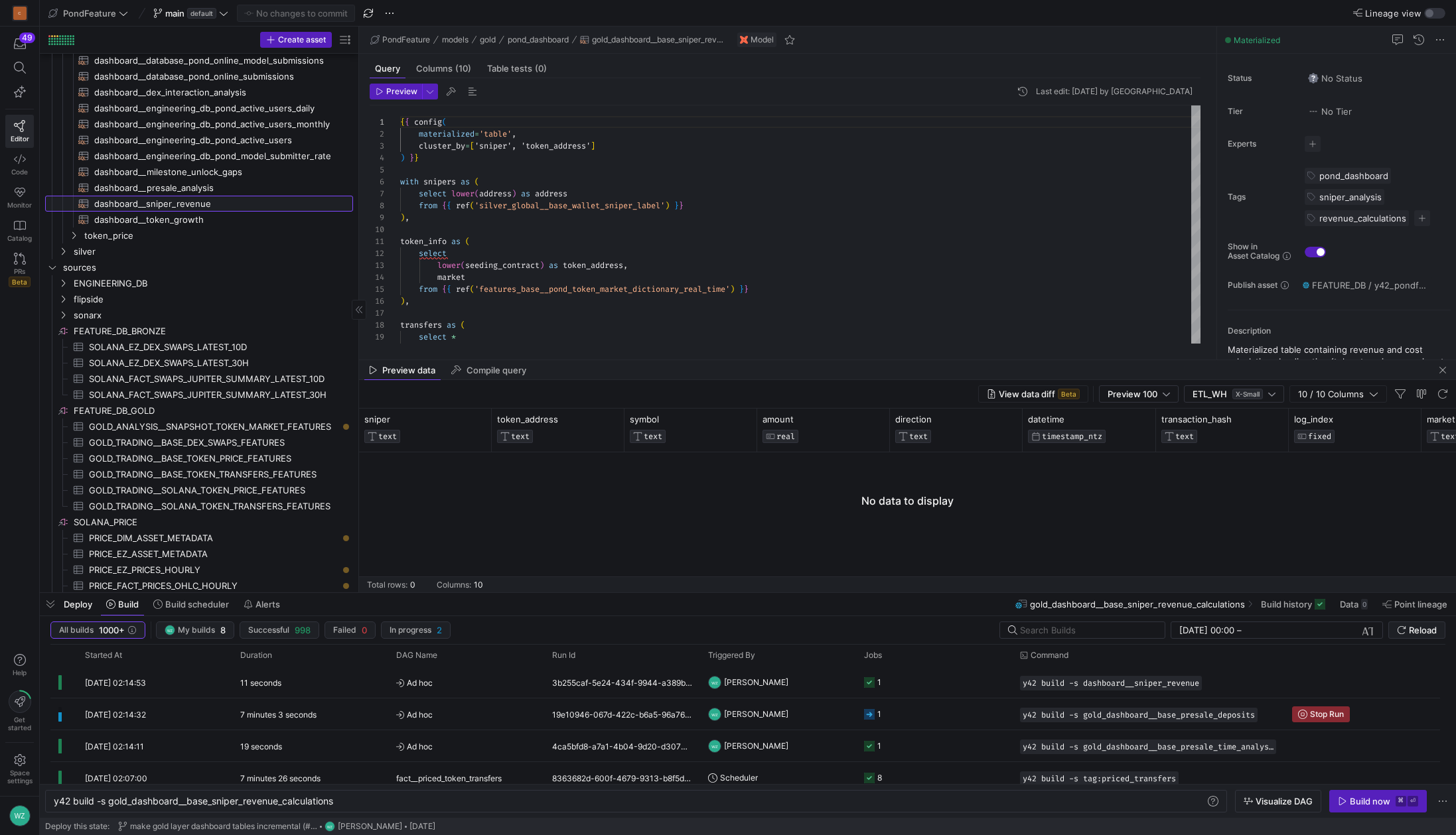
click at [208, 200] on span "dashboard__sniper_revenue​​​​​​​​​​" at bounding box center [216, 204] width 243 height 15
type textarea "{{ config( materialized='view' ) }} select sniper, token_address, market, max(s…"
type textarea "y42 build -s dashboard__sniper_revenue"
